Goal: Book appointment/travel/reservation

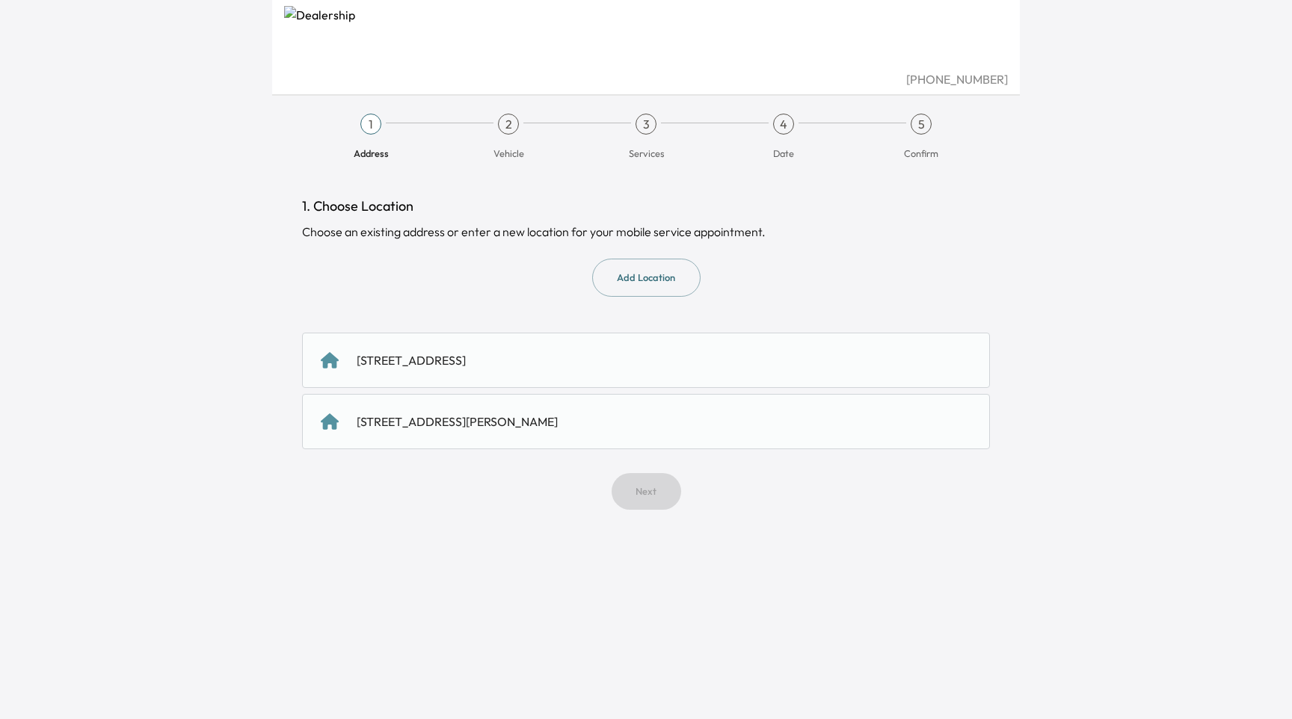
click at [594, 347] on div "[STREET_ADDRESS]" at bounding box center [646, 360] width 688 height 55
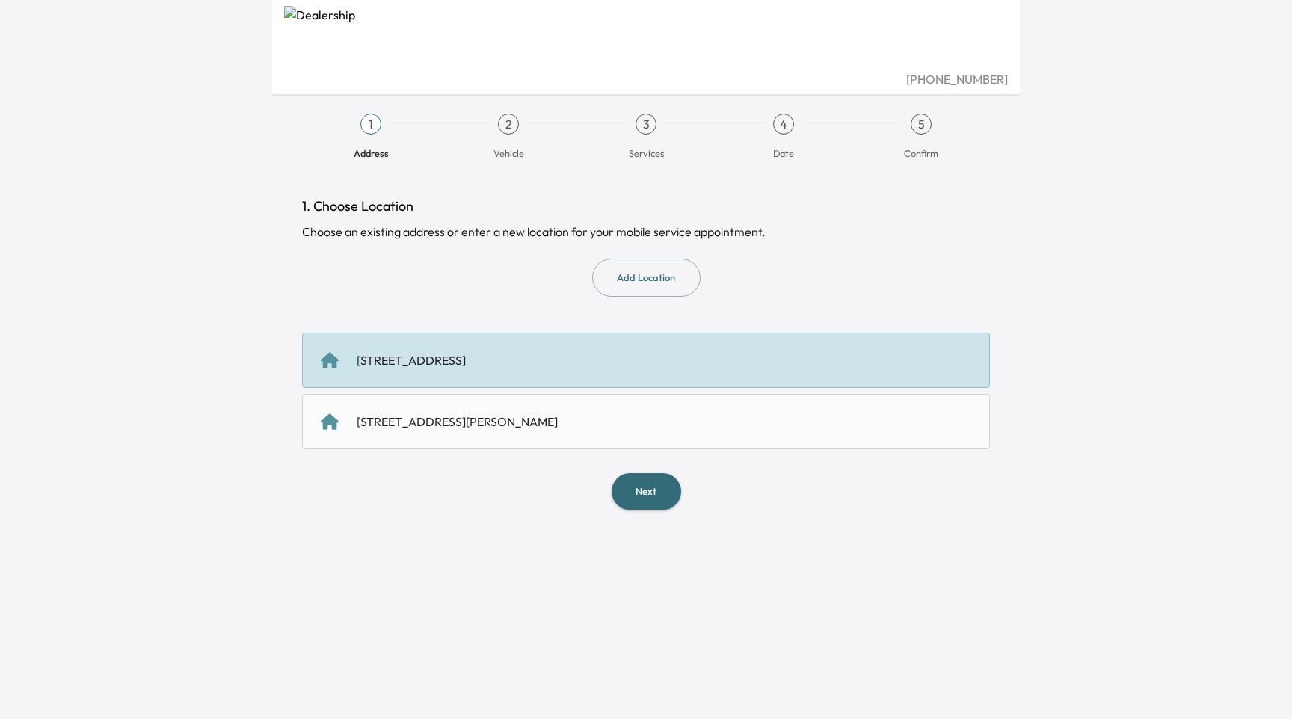
click at [654, 502] on button "Next" at bounding box center [647, 491] width 70 height 37
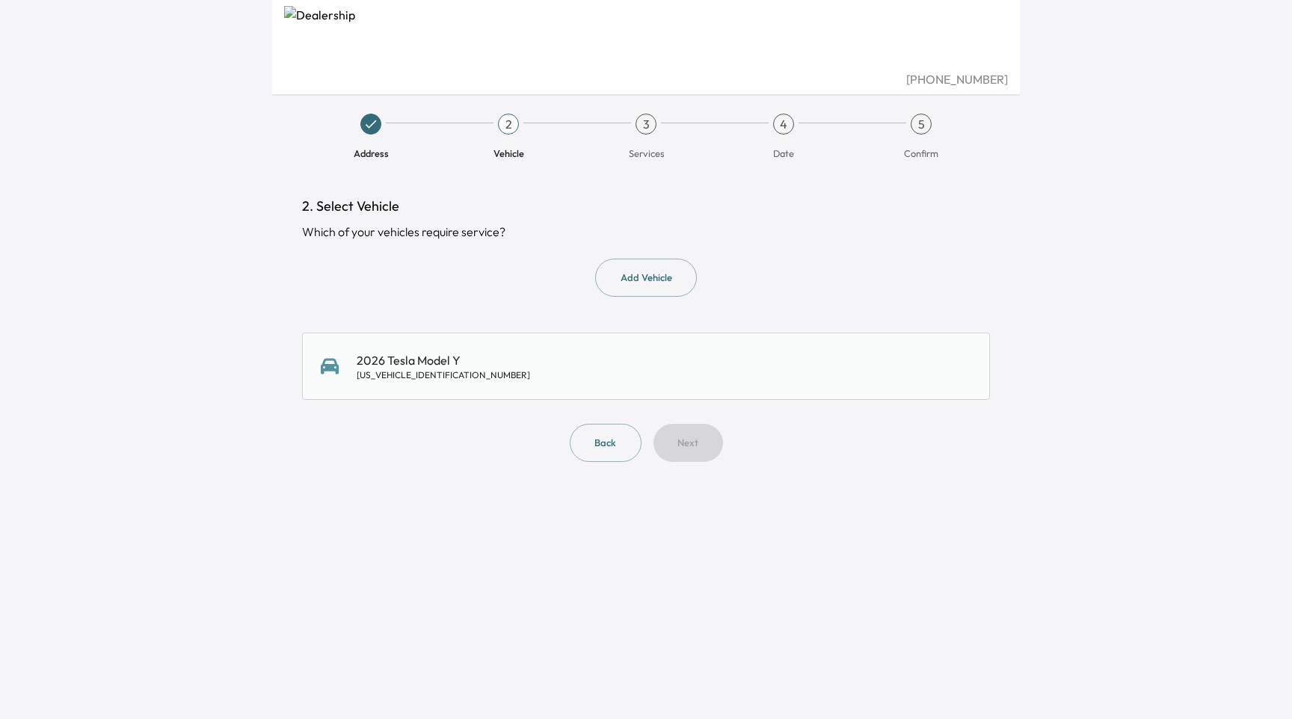
click at [556, 401] on div "2. Select Vehicle Which of your vehicles require service? Add Vehicle 2026 Tesl…" at bounding box center [646, 329] width 688 height 266
click at [636, 361] on div "2026 Tesla Model Y 7SAYGDEE5TF394422" at bounding box center [646, 367] width 651 height 30
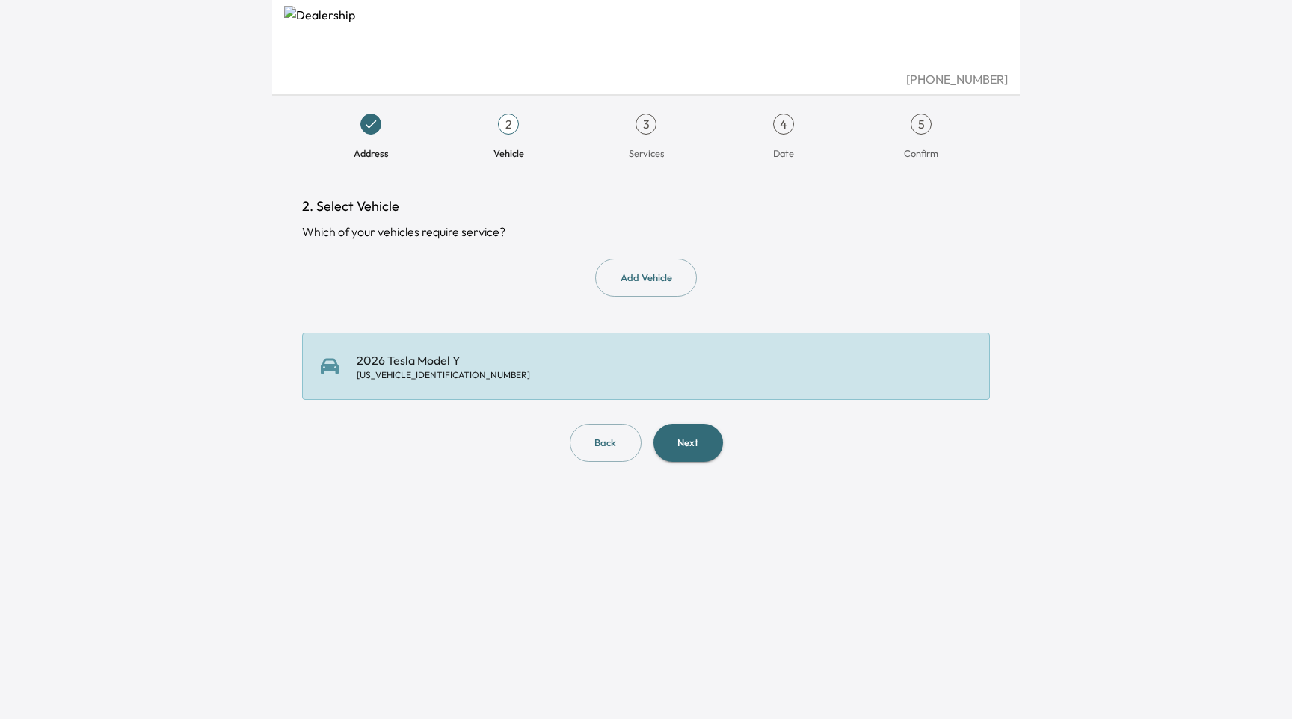
click at [697, 452] on button "Next" at bounding box center [689, 443] width 70 height 38
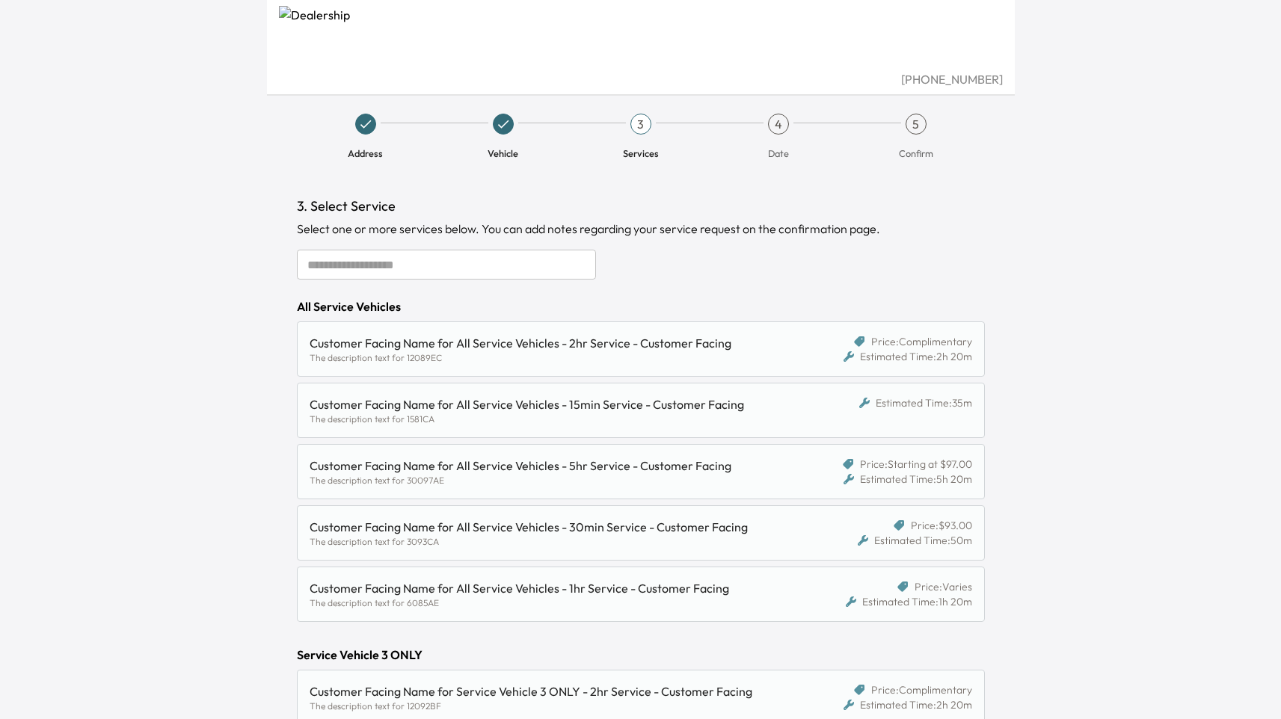
click at [782, 360] on div "The description text for 12089EC" at bounding box center [552, 358] width 485 height 12
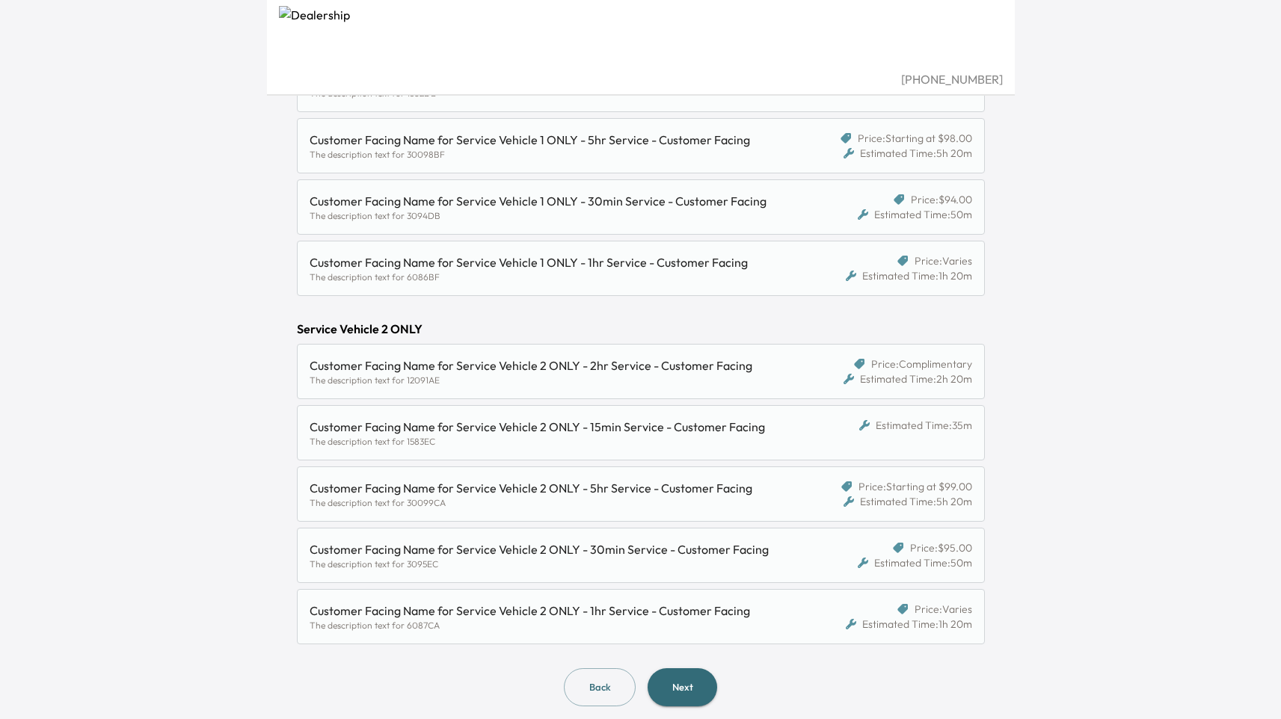
scroll to position [1034, 0]
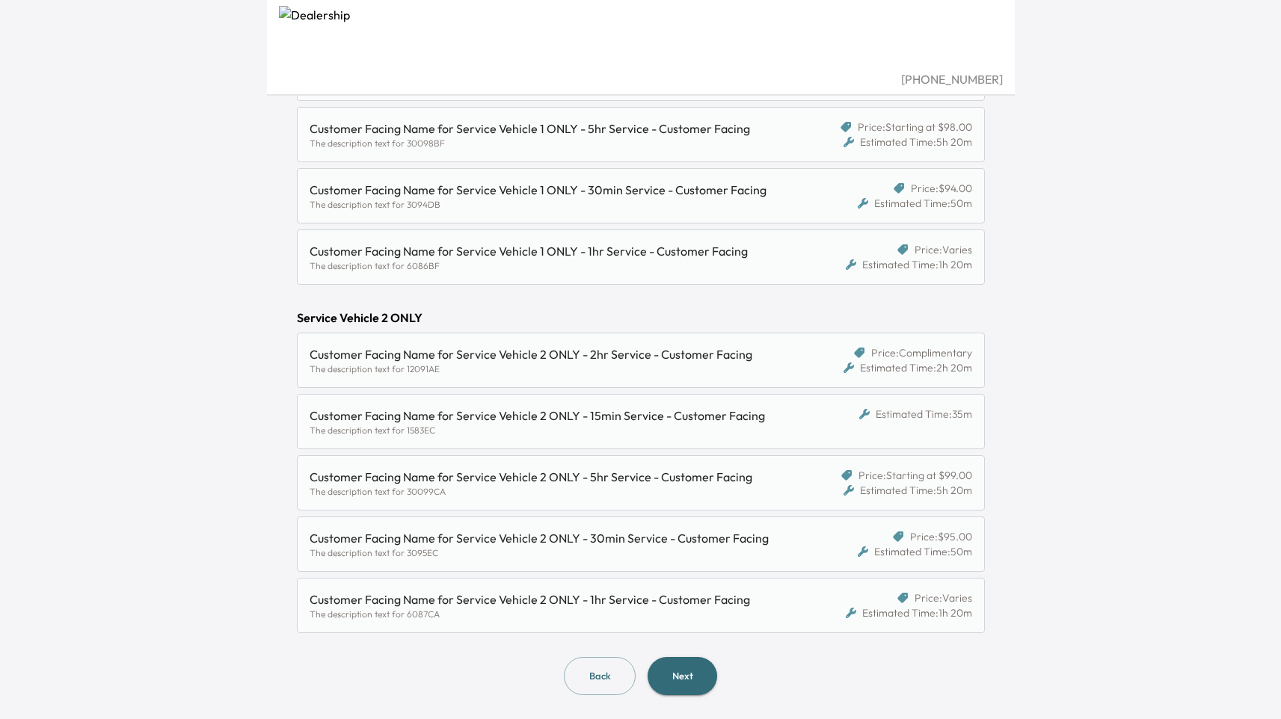
click at [685, 669] on button "Next" at bounding box center [683, 676] width 70 height 38
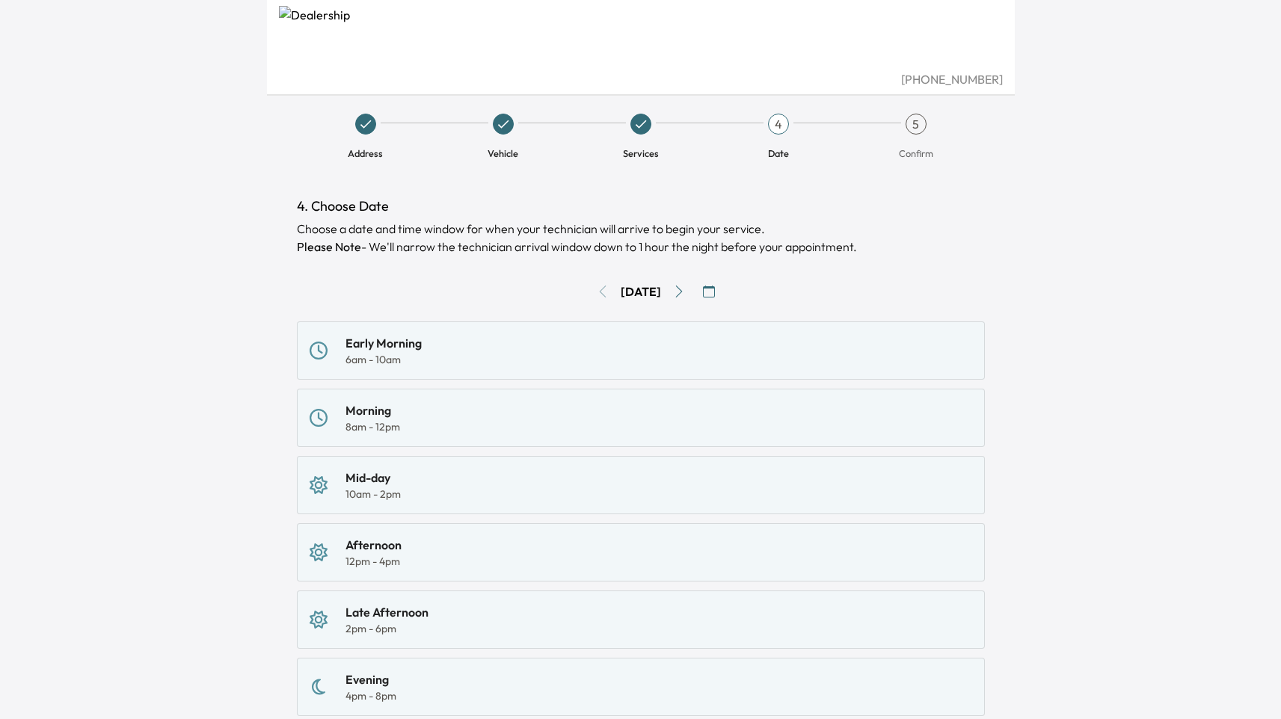
click at [919, 348] on div "Early Morning 6am - 10am" at bounding box center [641, 350] width 663 height 33
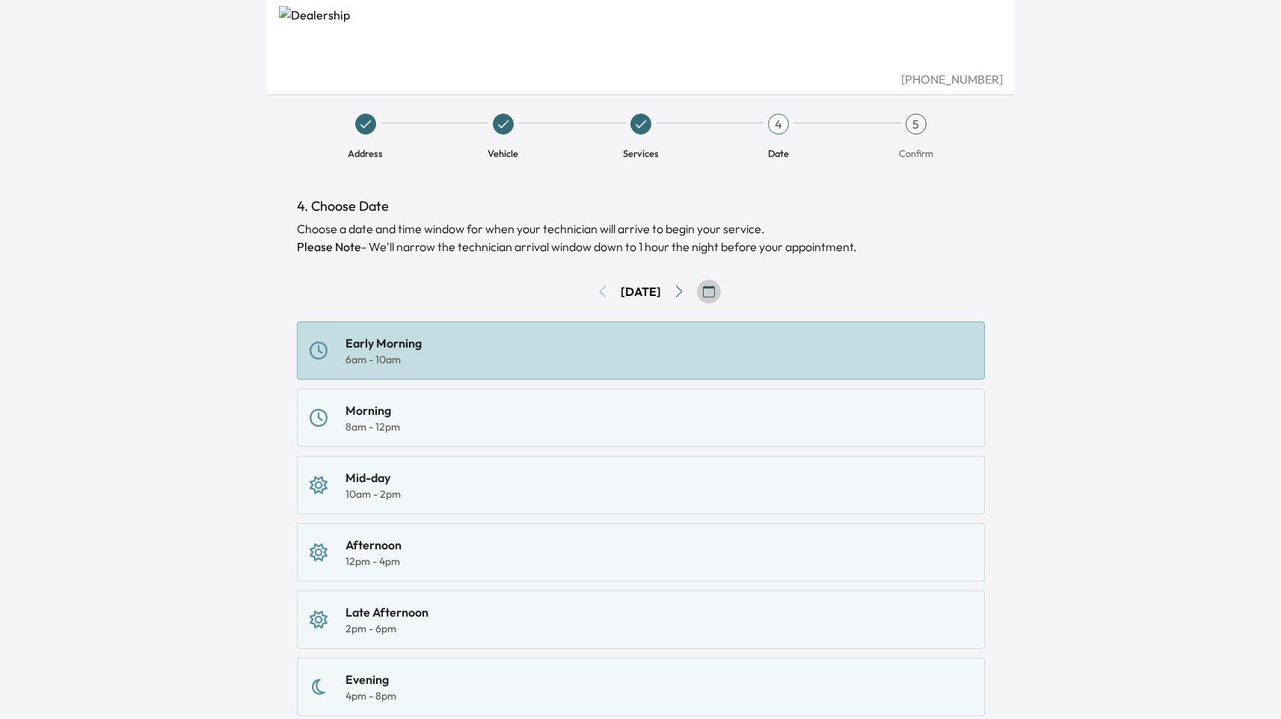
click at [714, 294] on icon "button" at bounding box center [709, 292] width 12 height 12
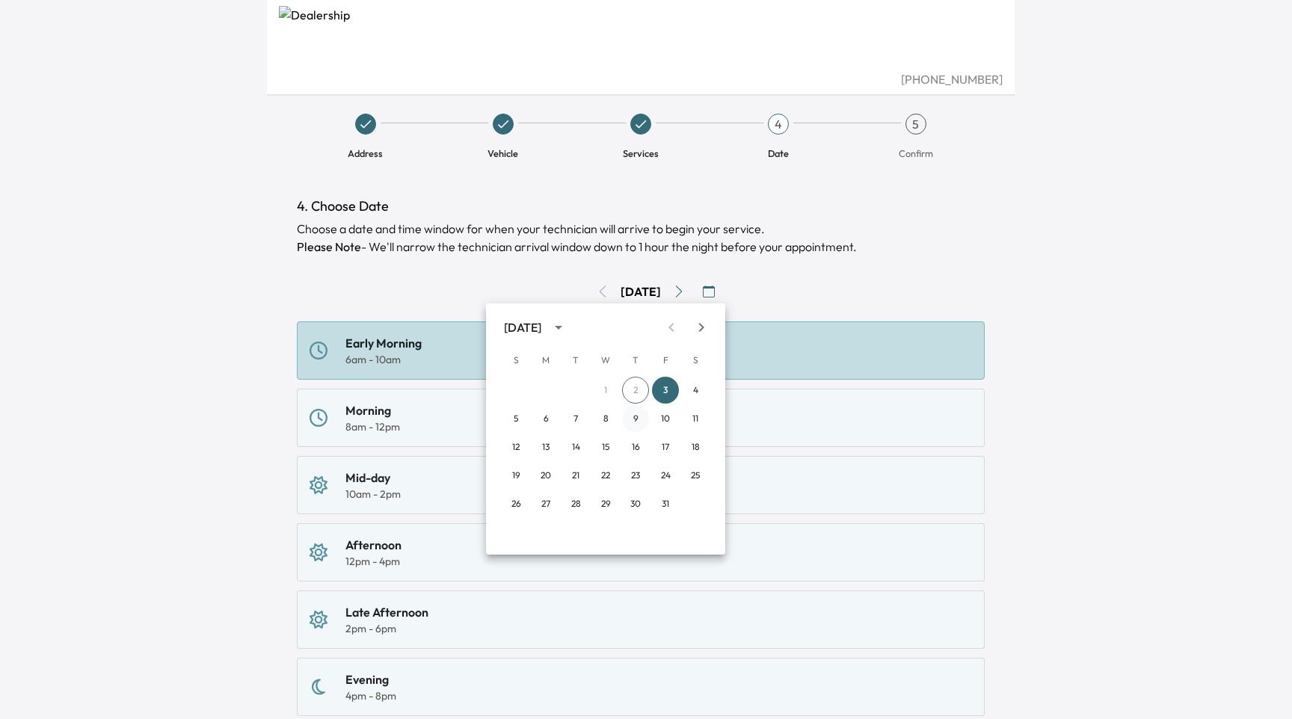
click at [627, 420] on button "9" at bounding box center [635, 418] width 27 height 27
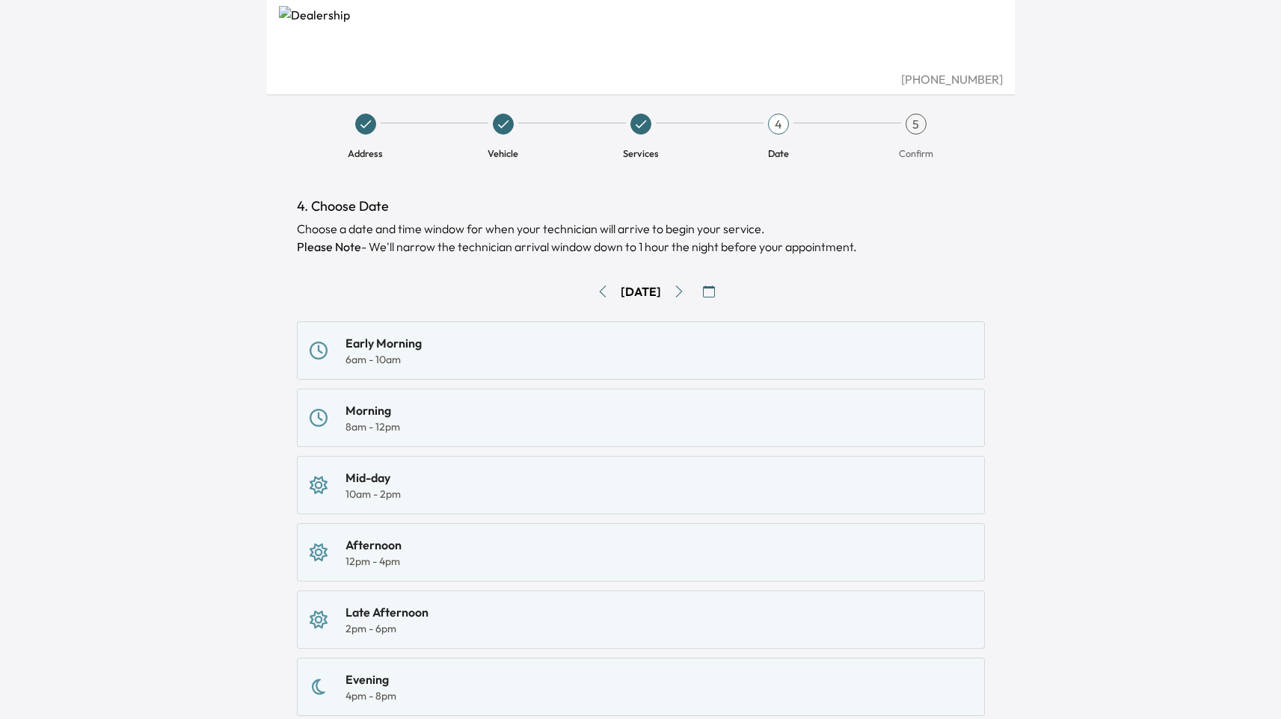
scroll to position [192, 0]
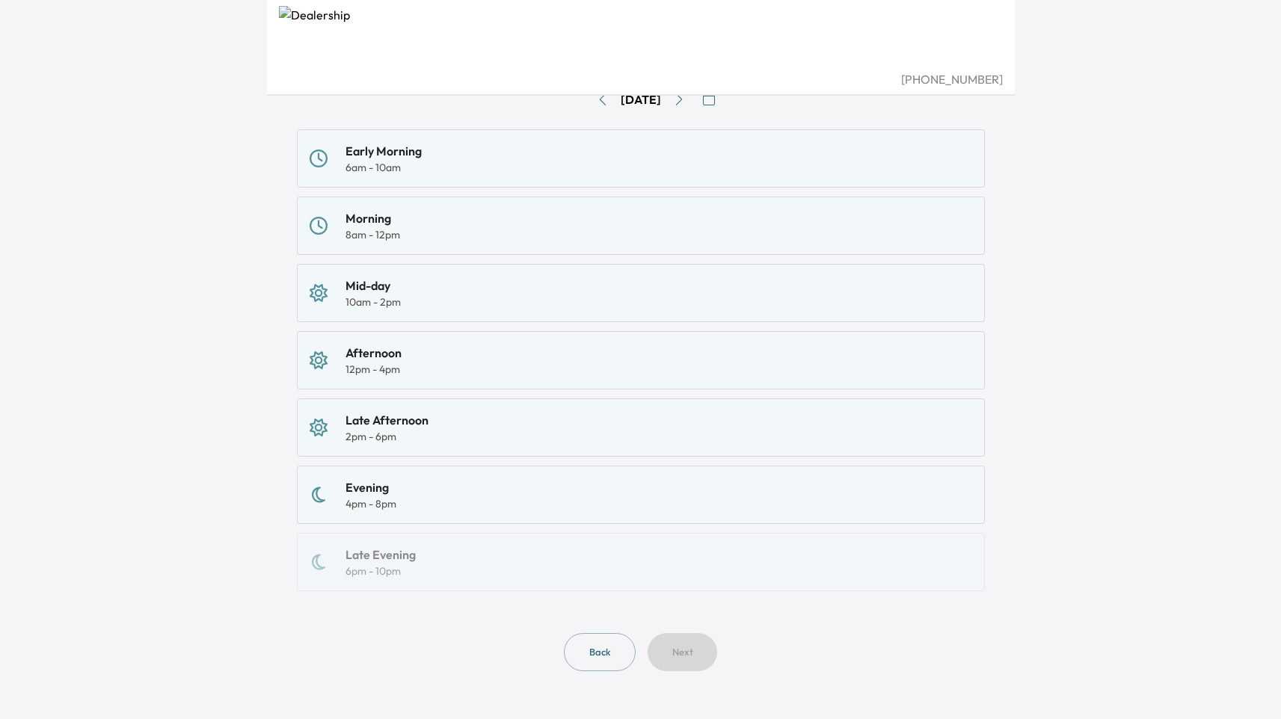
click at [690, 390] on div "Early Morning 6am - 10am Morning 8am - 12pm Mid-day 10am - 2pm Afternoon 12pm -…" at bounding box center [641, 360] width 688 height 462
click at [696, 375] on div "Afternoon 12pm - 4pm" at bounding box center [641, 360] width 663 height 33
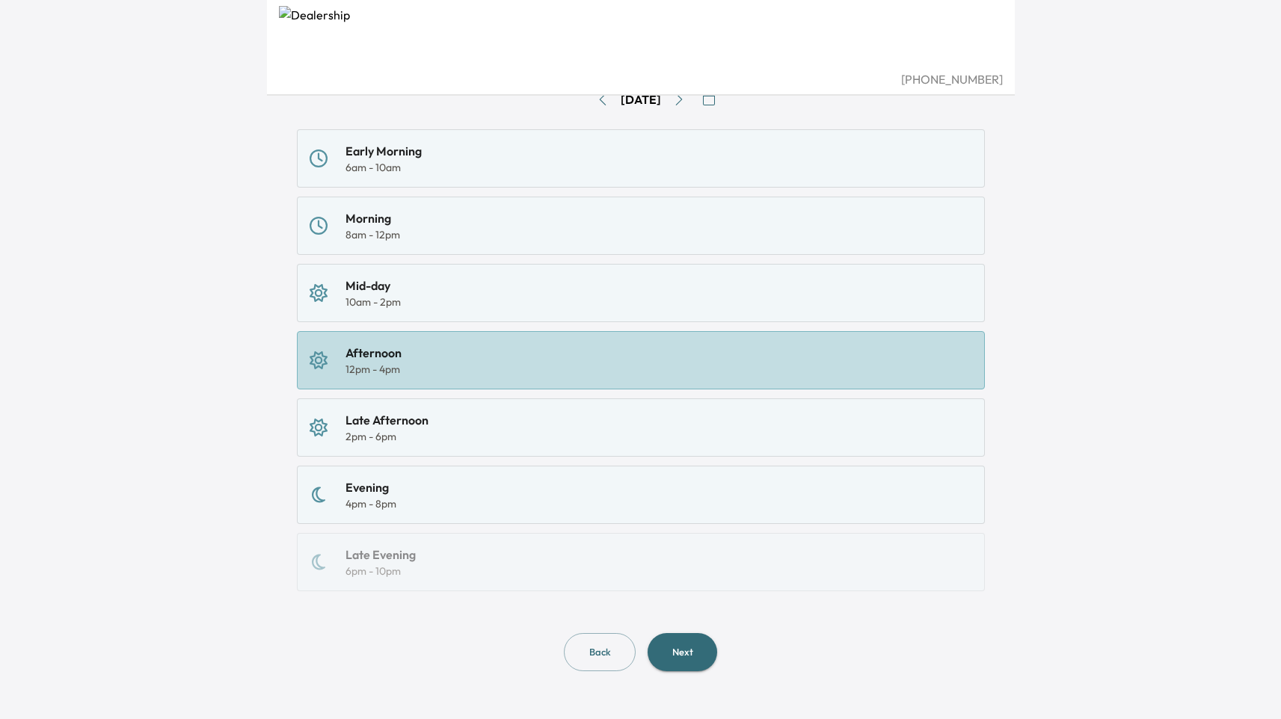
click at [672, 653] on button "Next" at bounding box center [683, 652] width 70 height 38
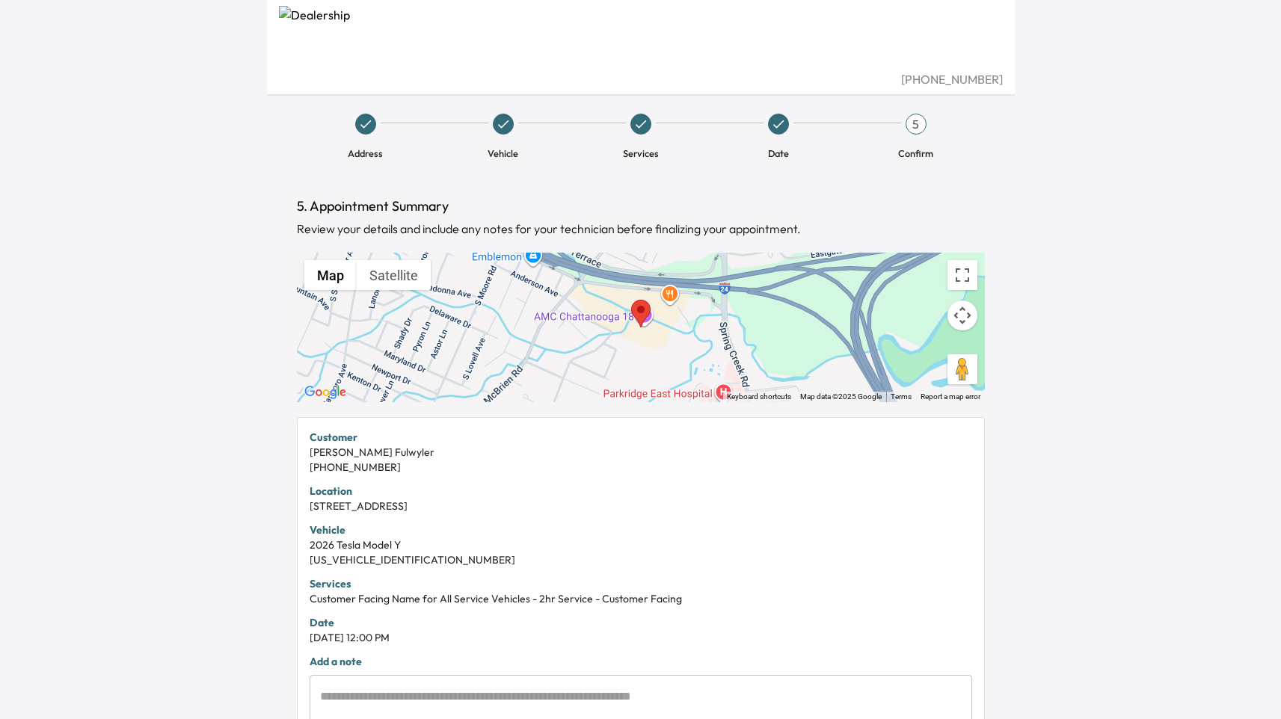
scroll to position [229, 0]
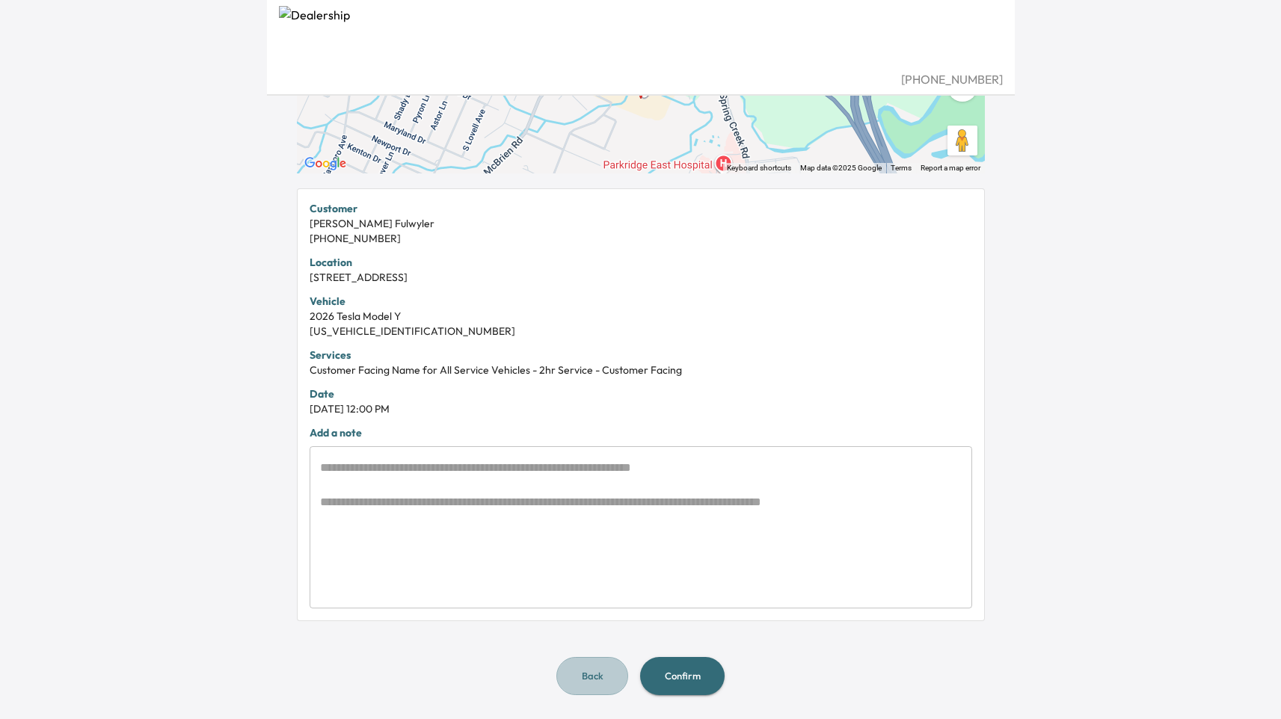
click at [589, 690] on button "Back" at bounding box center [592, 676] width 72 height 38
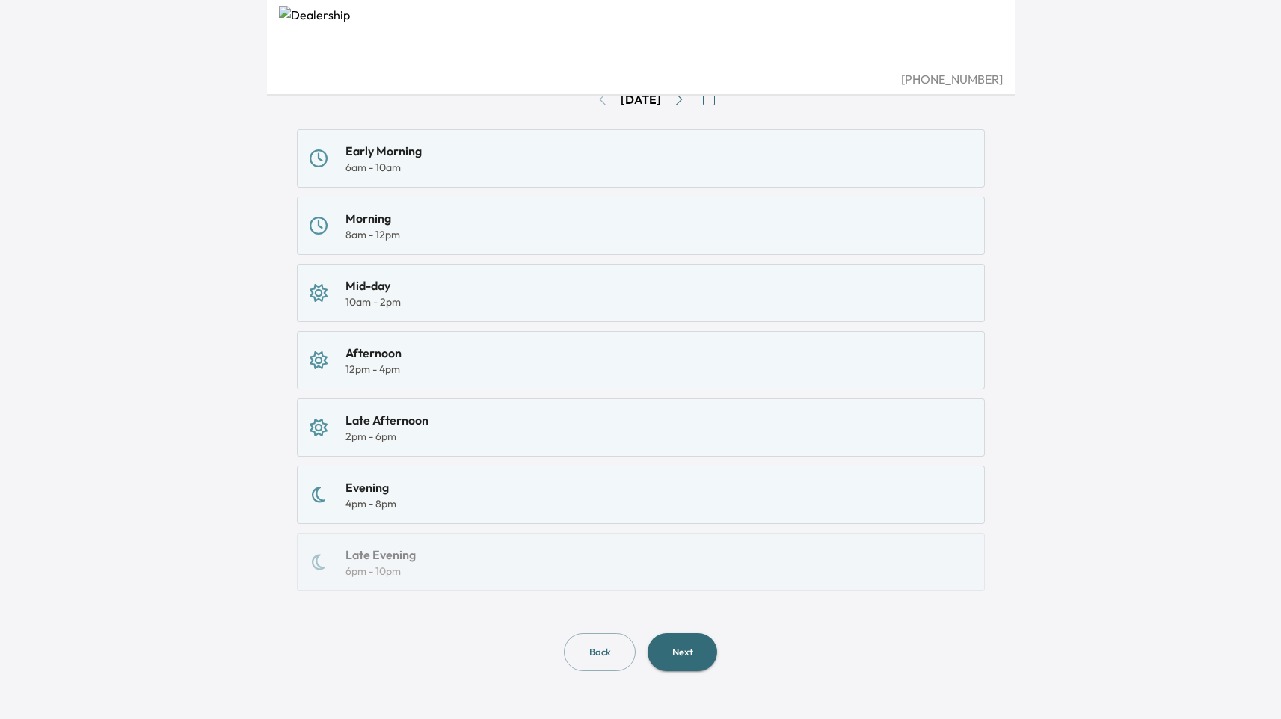
click at [568, 376] on div "Afternoon 12pm - 4pm" at bounding box center [641, 360] width 663 height 33
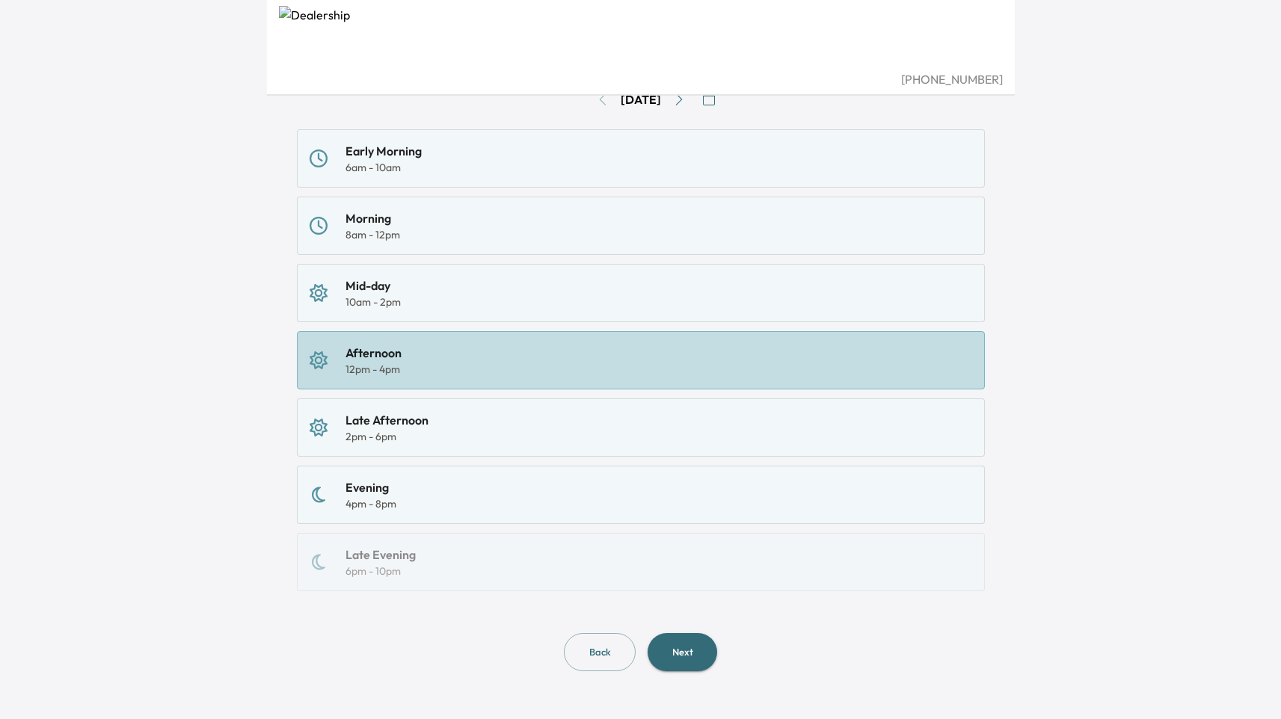
click at [646, 436] on div "Late Afternoon 2pm - 6pm" at bounding box center [641, 427] width 663 height 33
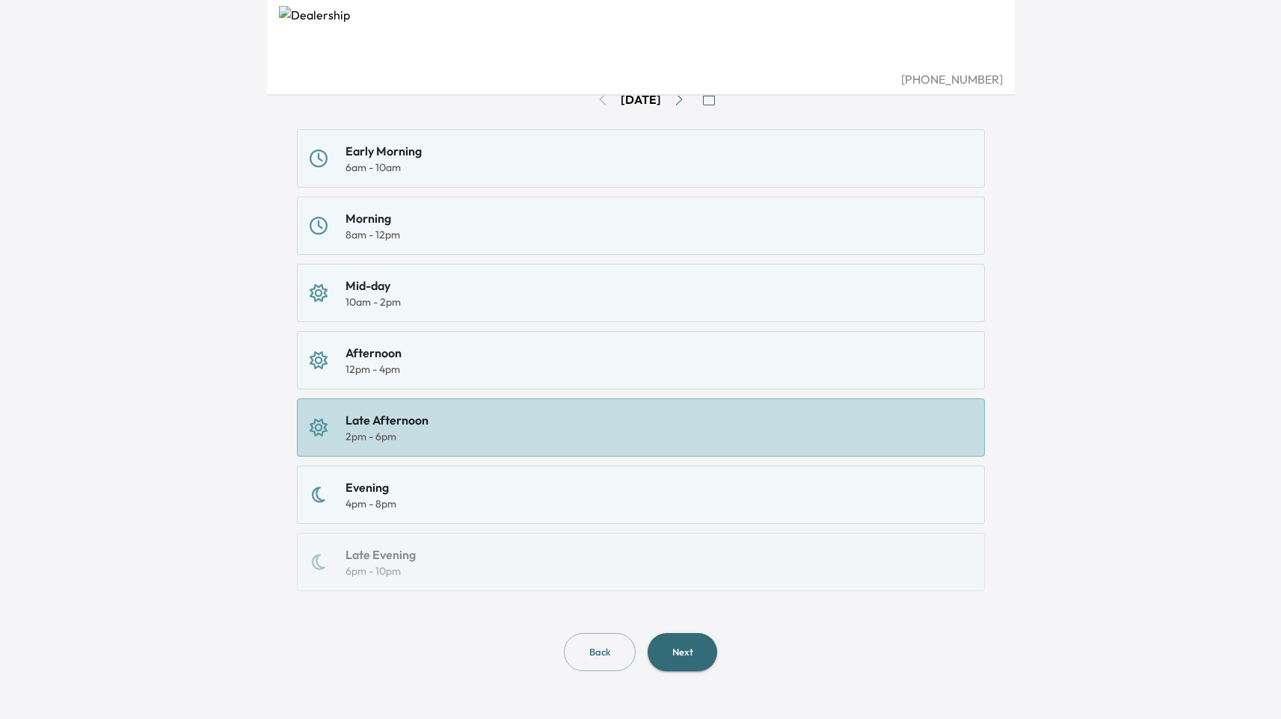
click at [702, 668] on button "Next" at bounding box center [683, 652] width 70 height 38
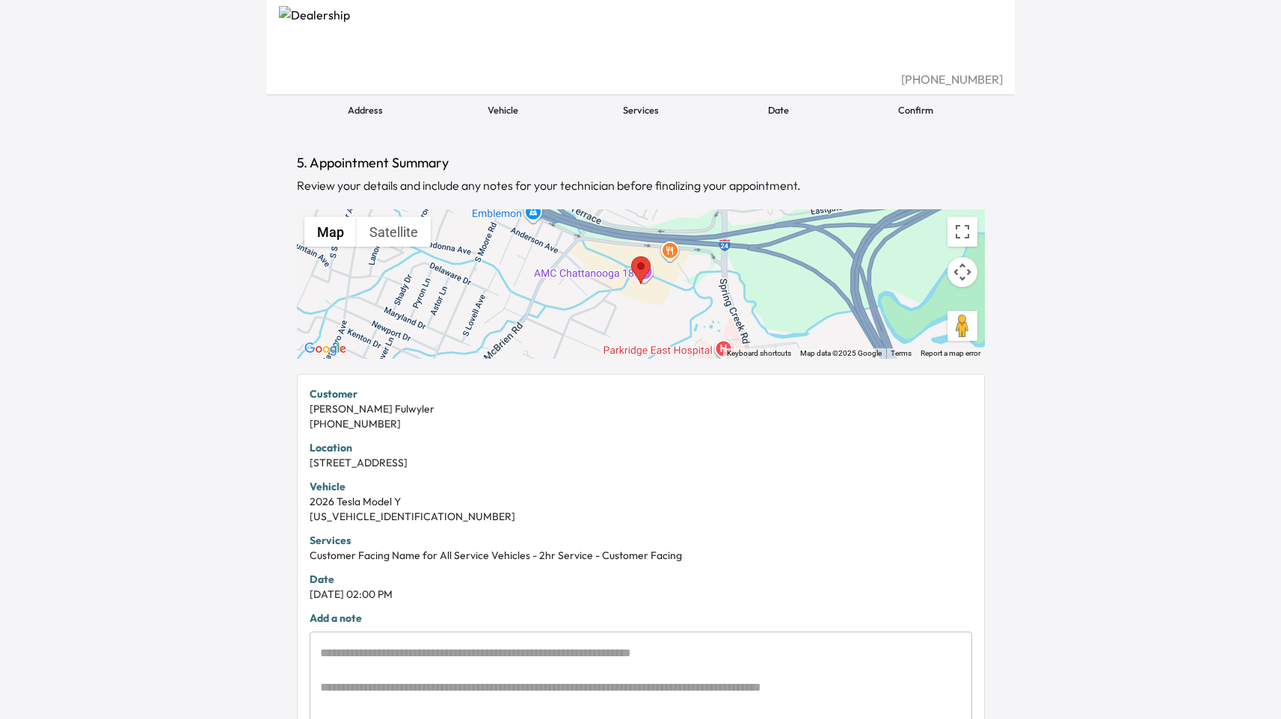
scroll to position [42, 0]
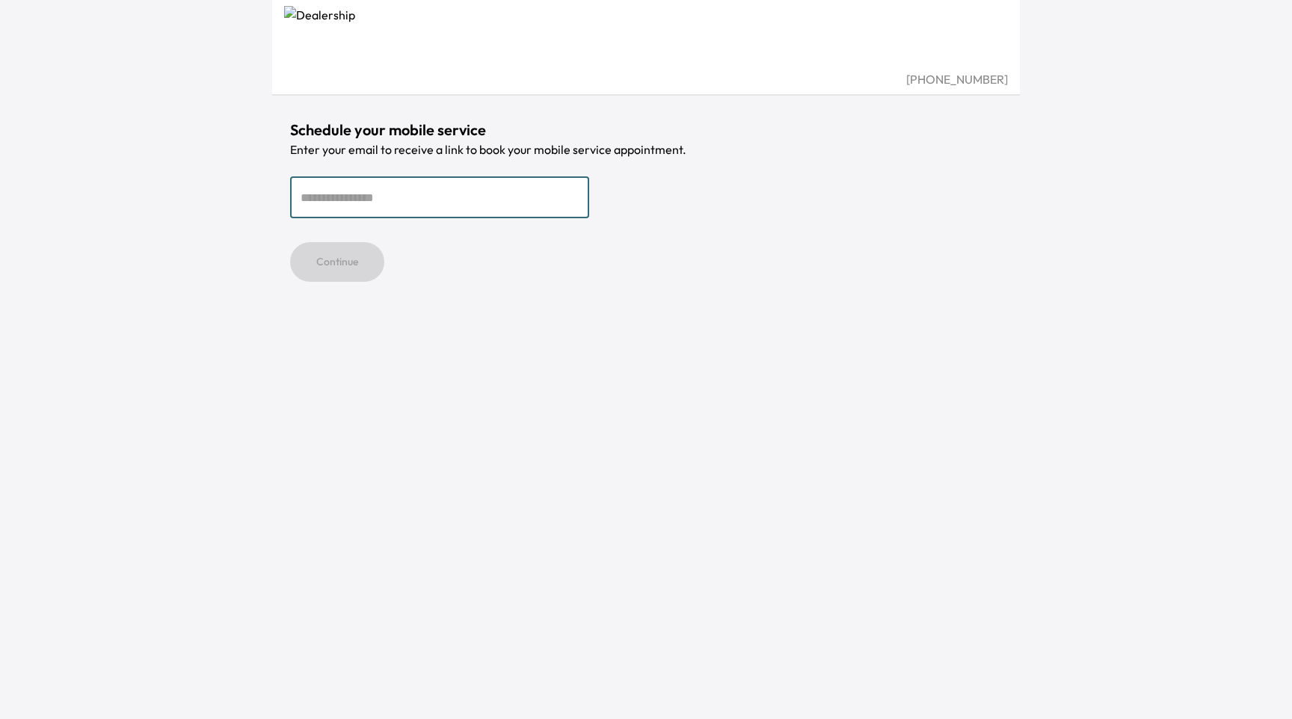
click at [356, 204] on input "email" at bounding box center [439, 198] width 299 height 42
click at [730, 248] on div "Continue" at bounding box center [646, 262] width 712 height 40
click at [413, 201] on input "email" at bounding box center [439, 198] width 299 height 42
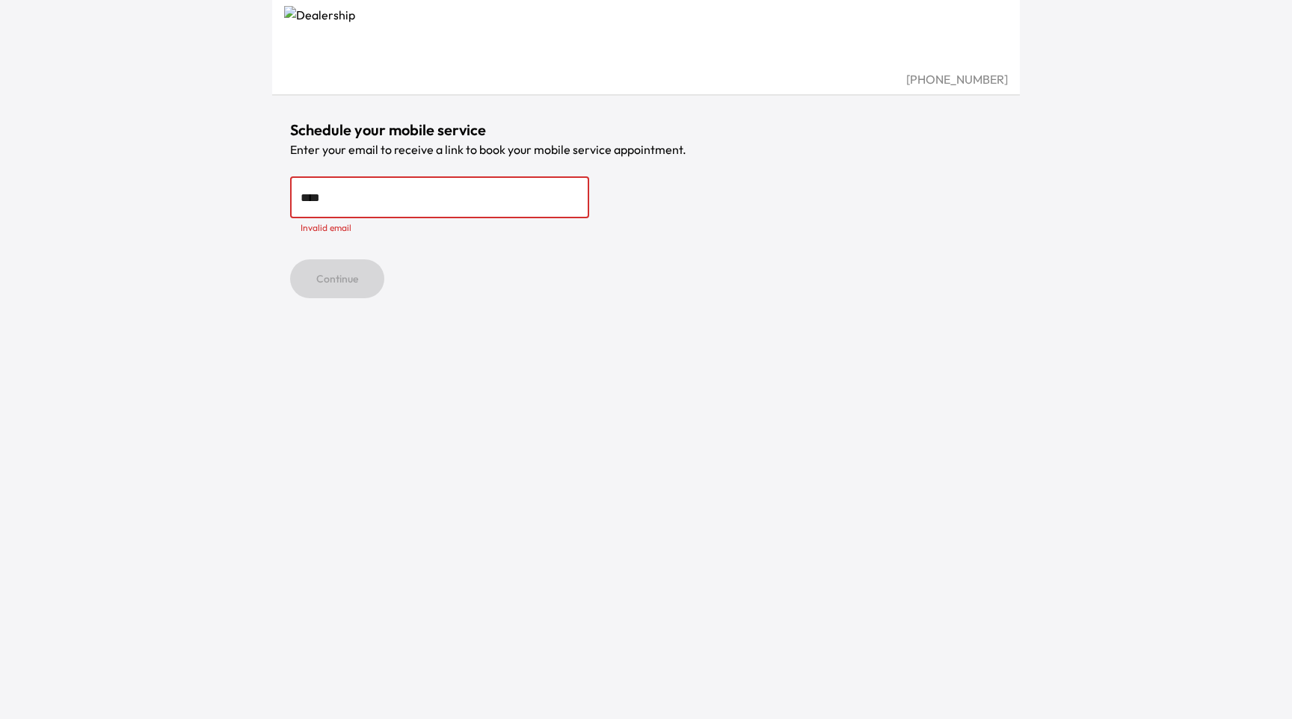
type input "****"
click at [858, 239] on form "**** ​ Invalid email Continue" at bounding box center [646, 238] width 712 height 122
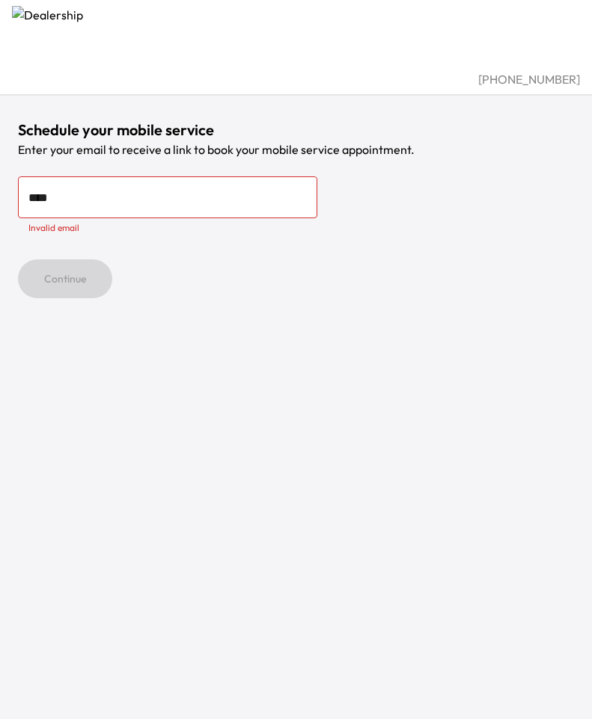
drag, startPoint x: 421, startPoint y: 253, endPoint x: 506, endPoint y: 179, distance: 112.9
click at [420, 253] on form "**** ​ Invalid email Continue" at bounding box center [296, 238] width 556 height 122
